Goal: Transaction & Acquisition: Purchase product/service

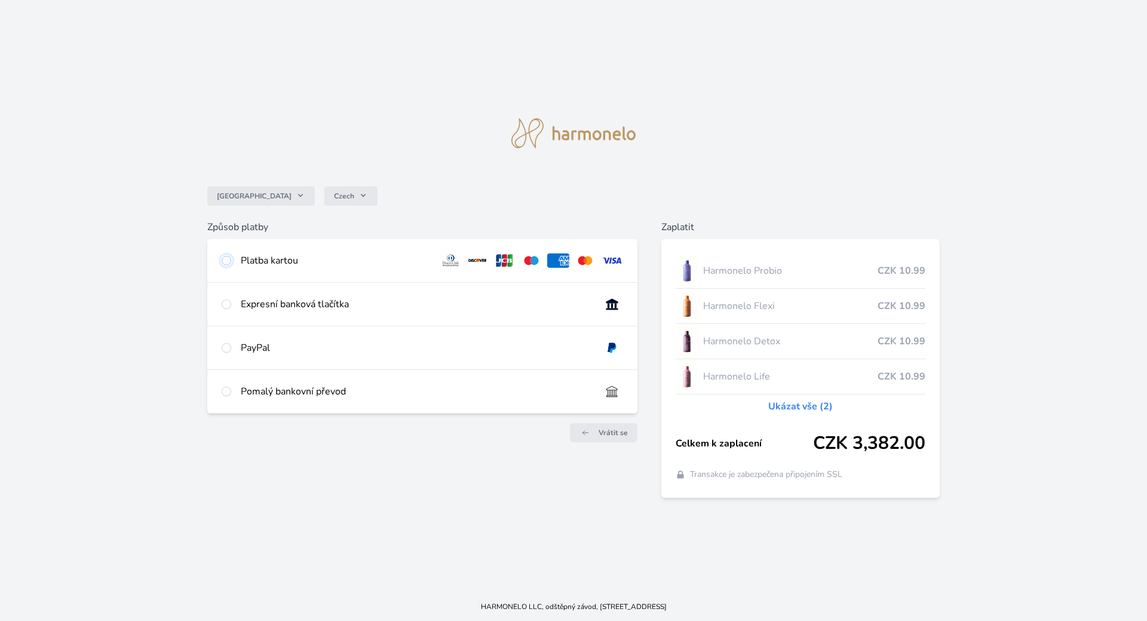
click at [227, 261] on input "radio" at bounding box center [227, 261] width 10 height 10
radio input "true"
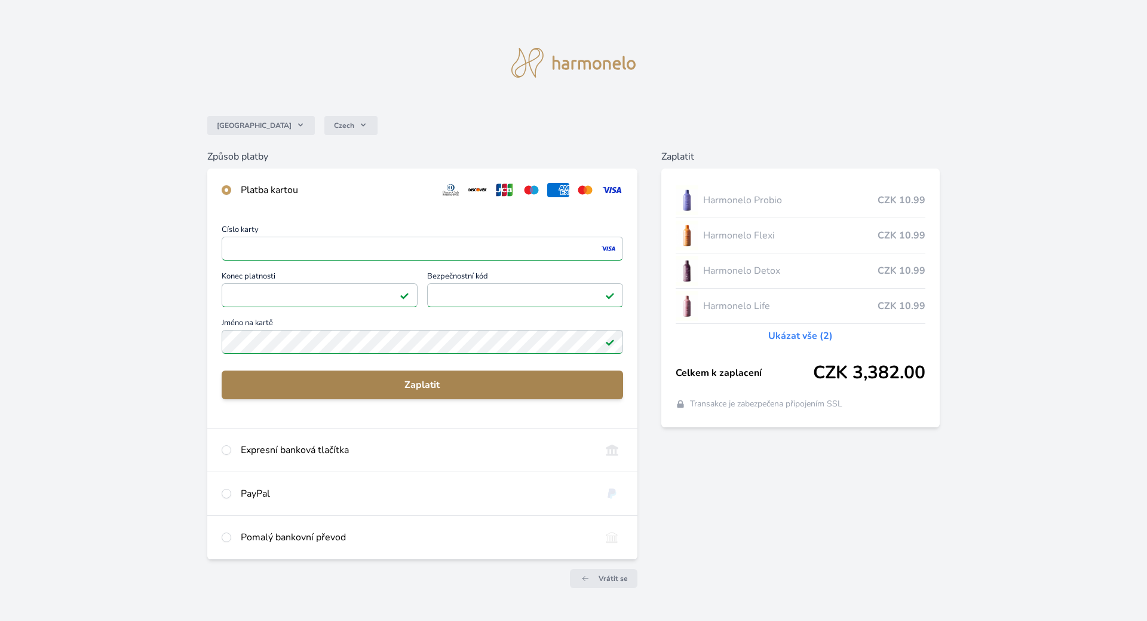
click at [454, 392] on button "Zaplatit" at bounding box center [423, 384] width 402 height 29
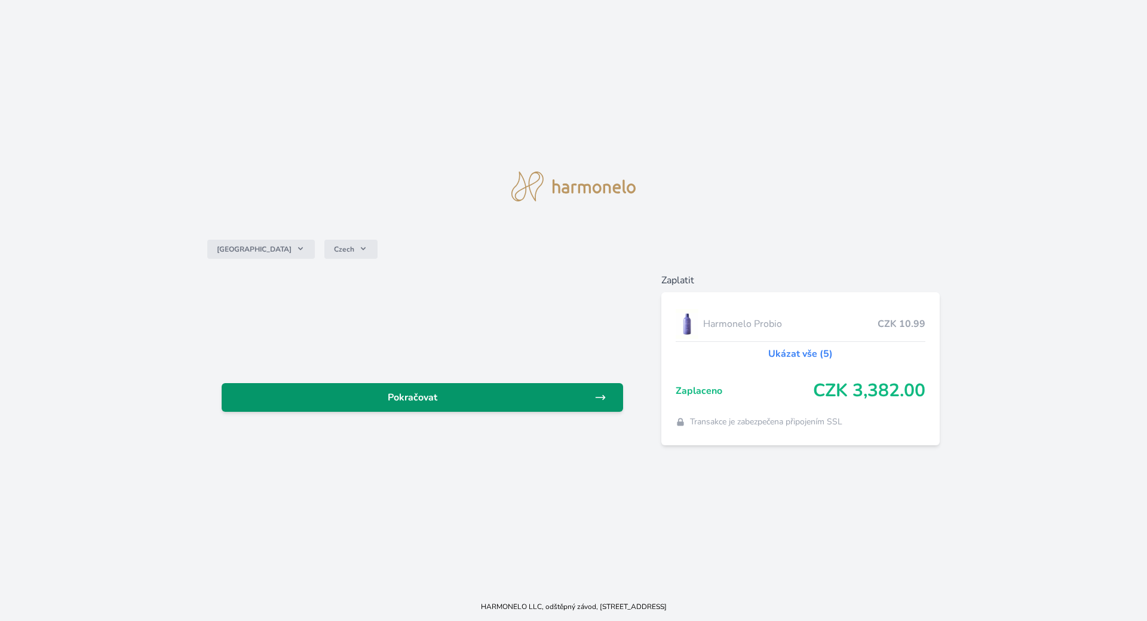
click at [409, 401] on span "Pokračovat" at bounding box center [412, 397] width 363 height 14
click at [465, 397] on span "Pokračovat" at bounding box center [412, 397] width 363 height 14
